Goal: Task Accomplishment & Management: Use online tool/utility

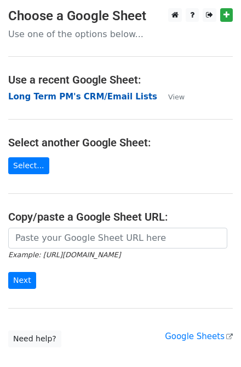
click at [73, 93] on strong "Long Term PM's CRM/Email Lists" at bounding box center [82, 97] width 149 height 10
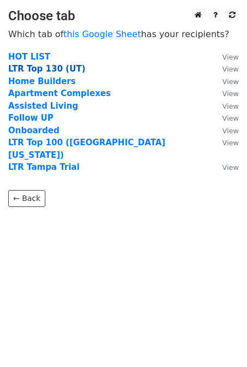
click at [44, 72] on strong "LTR Top 130 (UT)" at bounding box center [46, 69] width 77 height 10
